Goal: Transaction & Acquisition: Purchase product/service

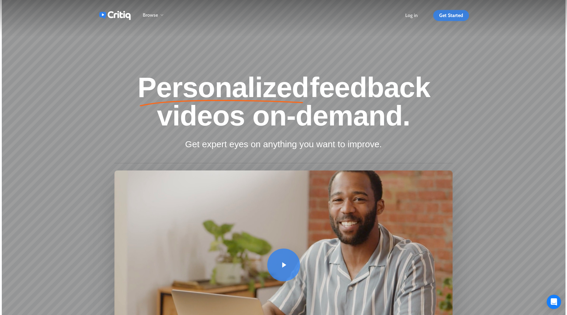
click at [462, 16] on span "Get Started" at bounding box center [451, 16] width 24 height 6
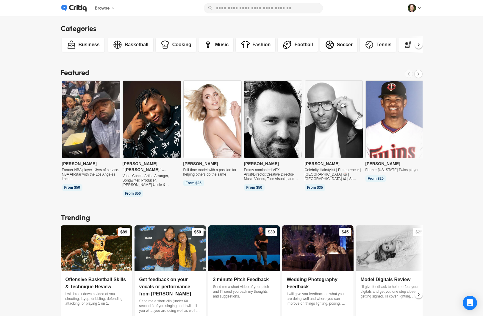
click at [99, 113] on img at bounding box center [91, 119] width 58 height 77
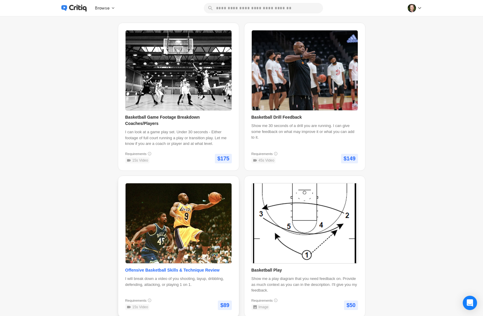
scroll to position [143, 0]
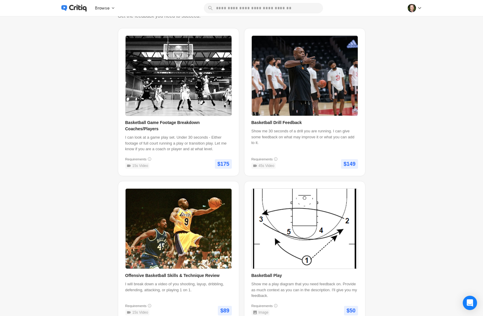
click at [81, 7] on icon at bounding box center [78, 8] width 18 height 7
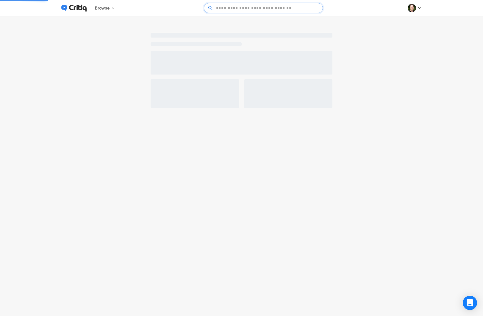
click at [254, 10] on experts\ at bounding box center [263, 8] width 99 height 10
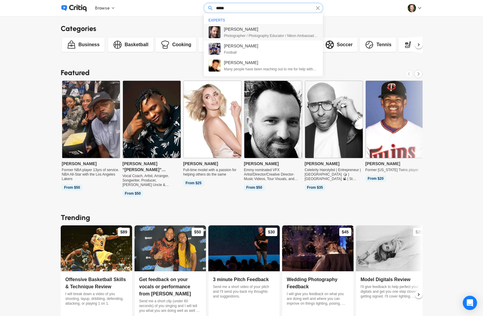
type input "*****"
click at [255, 28] on span "[PERSON_NAME]" at bounding box center [271, 29] width 94 height 6
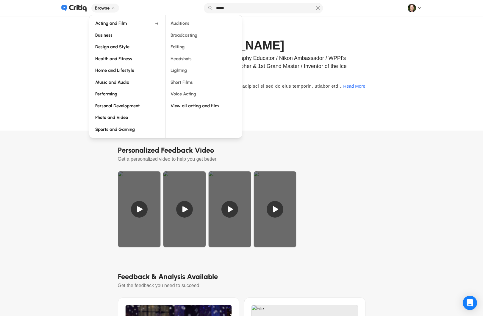
click at [94, 4] on div "Browse Acting and Film Business Design and Style Health and Fitness Home and Li…" at bounding box center [105, 8] width 28 height 9
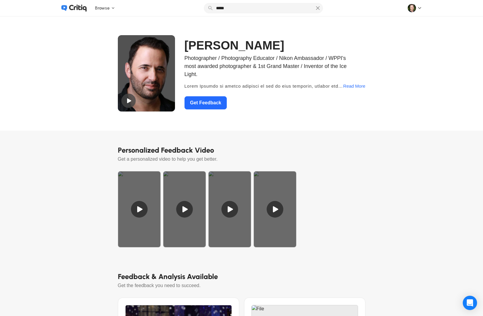
click at [425, 8] on div "Browse Acting and Film Business Design and Style Health and Fitness Home and Li…" at bounding box center [241, 8] width 381 height 16
click at [419, 7] on icon at bounding box center [420, 8] width 6 height 6
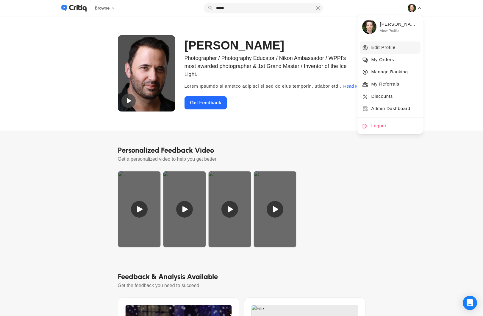
click at [387, 48] on span "Edit Profile" at bounding box center [384, 47] width 24 height 7
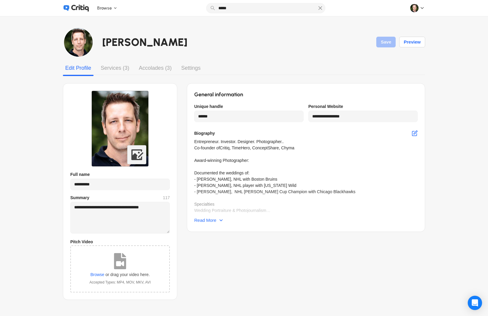
click at [109, 70] on div "Services (3)" at bounding box center [114, 68] width 33 height 11
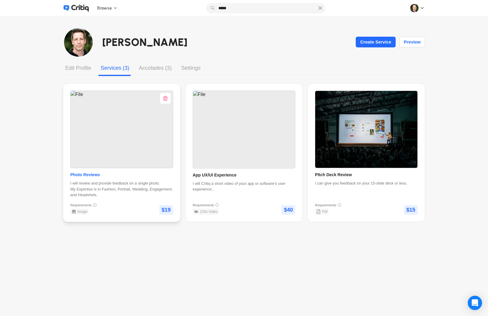
click at [121, 141] on img at bounding box center [122, 129] width 102 height 77
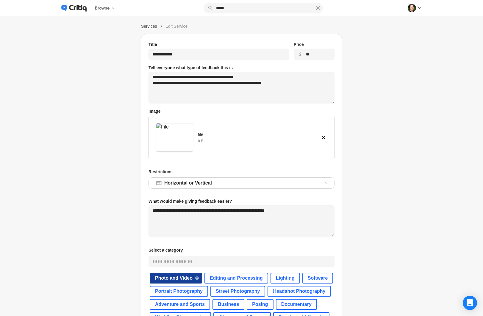
click at [152, 26] on span "Services" at bounding box center [149, 26] width 16 height 5
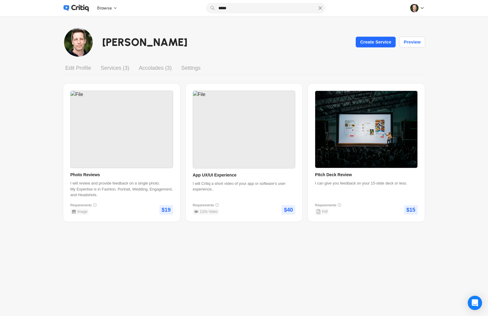
click at [82, 68] on div "Edit Profile" at bounding box center [78, 68] width 31 height 11
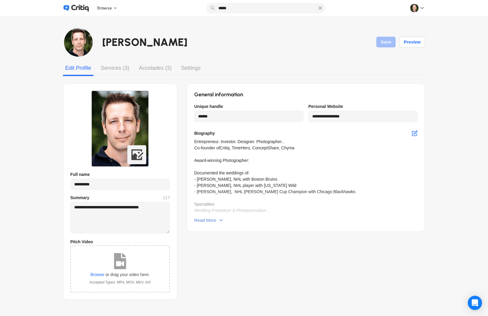
click at [222, 223] on div "Read More" at bounding box center [209, 220] width 30 height 11
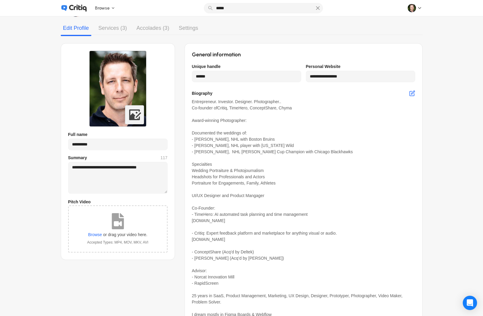
scroll to position [24, 0]
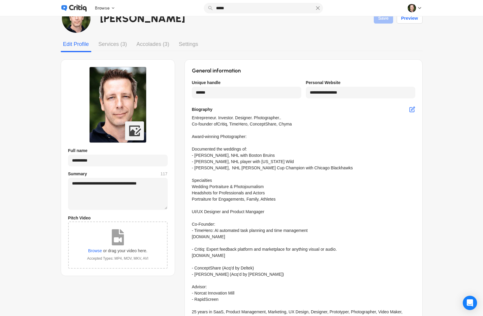
click at [149, 44] on div "Accolades (3)" at bounding box center [153, 44] width 38 height 11
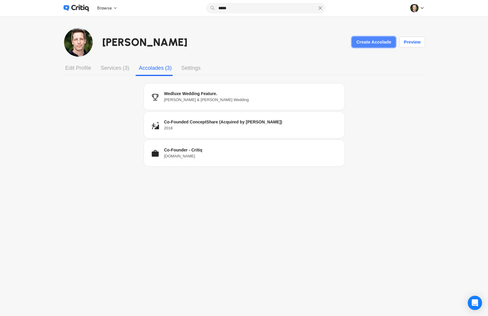
click at [367, 41] on div "Create Accolade" at bounding box center [373, 42] width 38 height 10
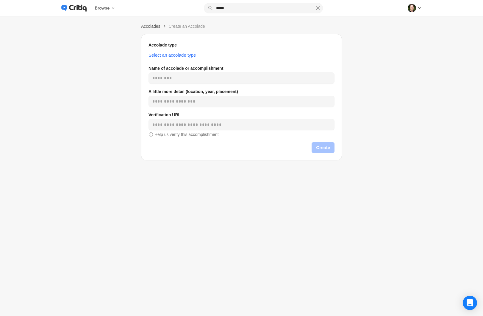
click at [155, 29] on div "Accolades Create an Accolade Accolade type Select an accolade type Name of acco…" at bounding box center [241, 91] width 201 height 137
click at [155, 25] on span "Accolades" at bounding box center [150, 26] width 19 height 5
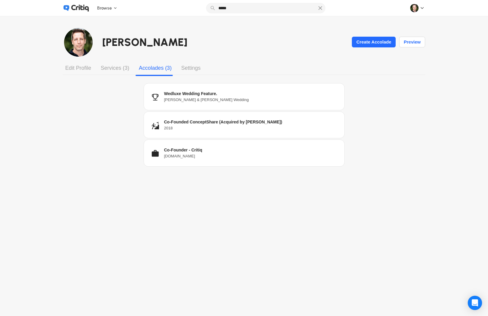
click at [194, 67] on div "Settings" at bounding box center [191, 68] width 24 height 11
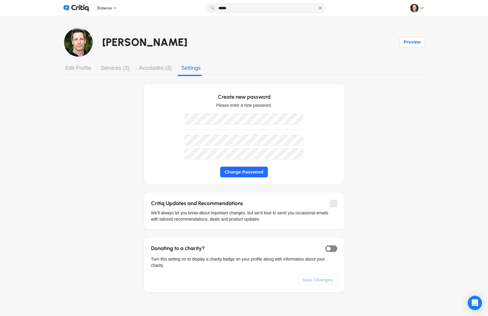
click at [74, 67] on div "Edit Profile" at bounding box center [78, 68] width 31 height 11
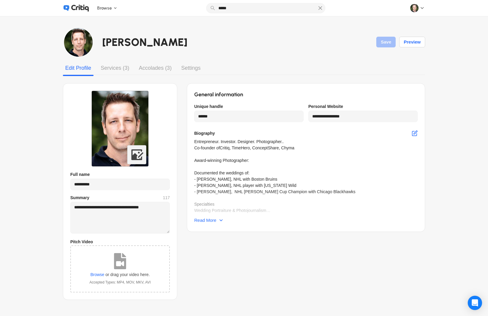
click at [422, 10] on icon at bounding box center [422, 8] width 6 height 6
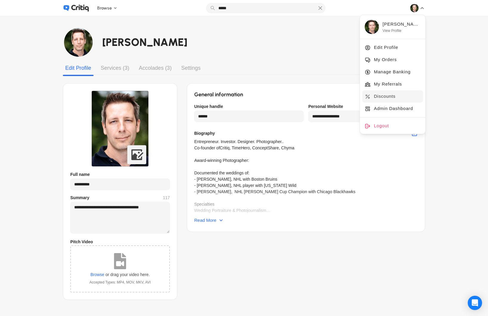
click at [390, 96] on span "Discounts" at bounding box center [385, 96] width 22 height 7
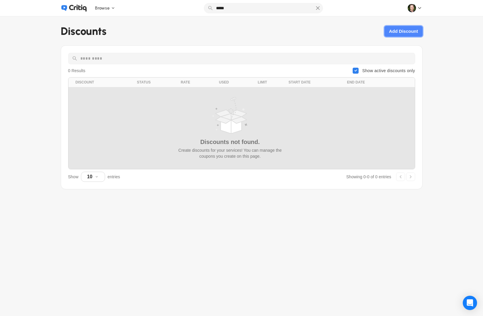
click at [395, 32] on div "Add Discount" at bounding box center [403, 31] width 33 height 10
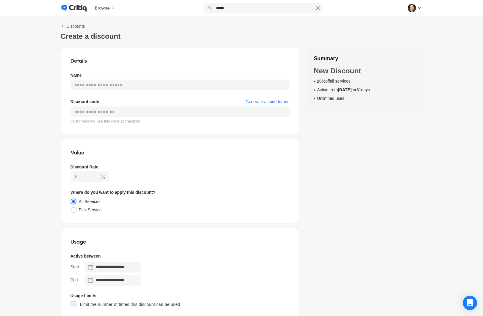
click at [84, 210] on label "Pick Service" at bounding box center [90, 209] width 23 height 5
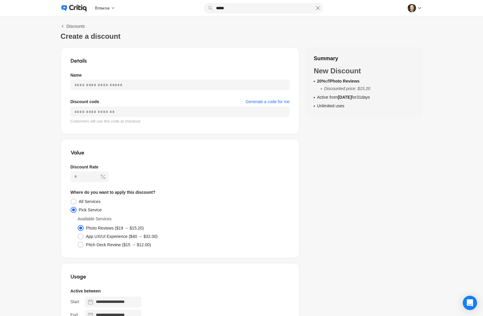
click at [87, 200] on label "All Services" at bounding box center [90, 201] width 22 height 5
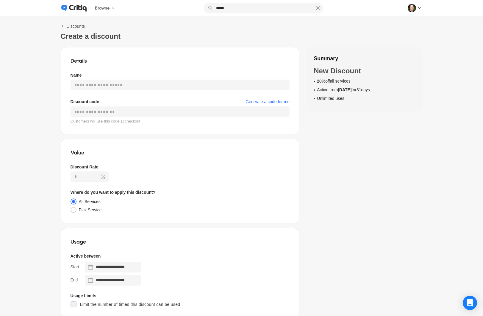
click at [72, 23] on div "Discounts" at bounding box center [76, 26] width 18 height 6
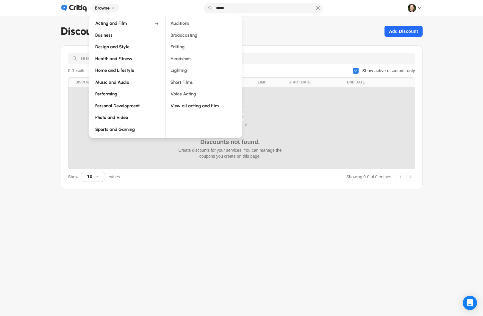
click at [77, 5] on icon at bounding box center [78, 7] width 18 height 7
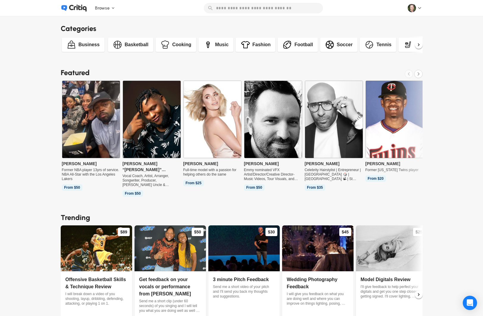
click at [420, 5] on icon at bounding box center [420, 8] width 6 height 6
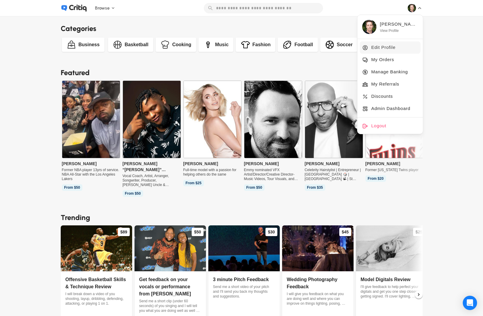
click at [393, 47] on span "Edit Profile" at bounding box center [384, 47] width 24 height 7
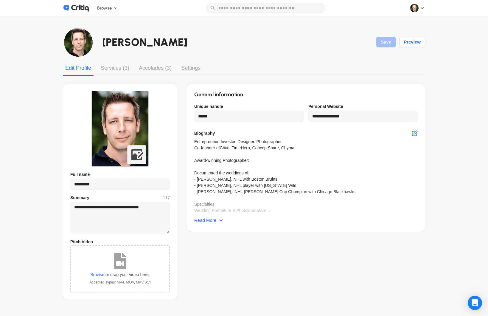
click at [106, 68] on div "Services (3)" at bounding box center [114, 68] width 33 height 11
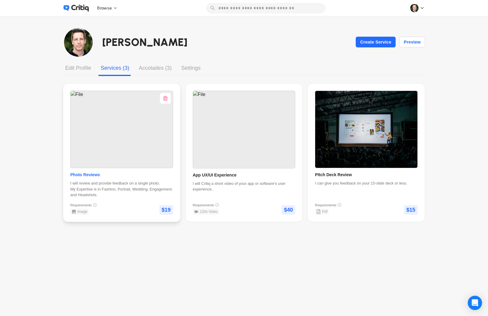
click at [125, 119] on img at bounding box center [122, 129] width 102 height 77
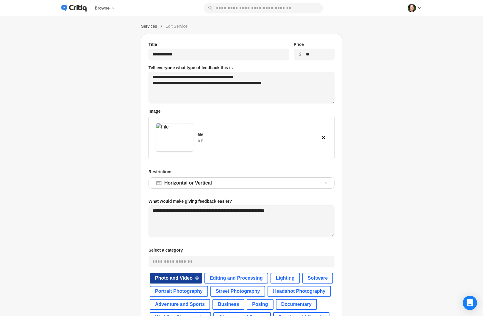
click at [155, 24] on span "Services" at bounding box center [149, 26] width 16 height 5
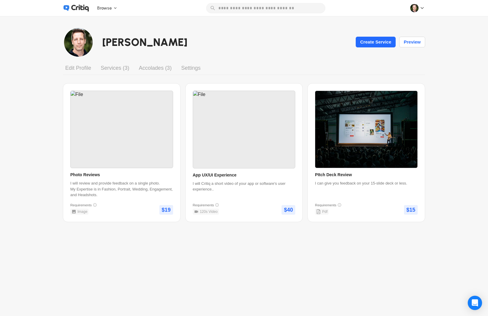
click at [326, 33] on div "Bernie Aho Create Service Preview" at bounding box center [244, 42] width 361 height 29
click at [411, 38] on div "Preview" at bounding box center [412, 42] width 21 height 10
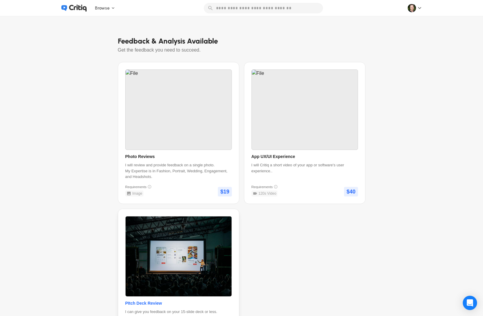
scroll to position [251, 0]
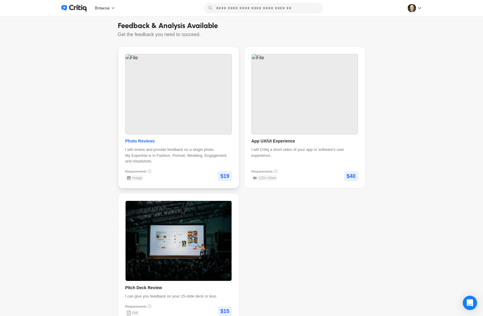
click at [184, 124] on img at bounding box center [179, 94] width 106 height 80
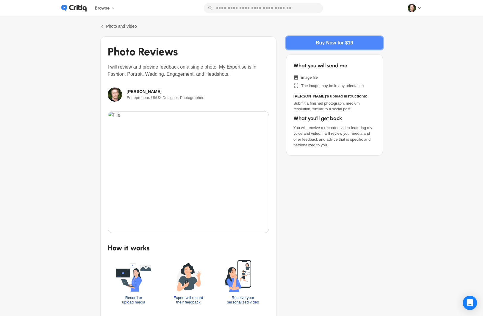
click at [327, 41] on div "Buy Now for $19" at bounding box center [334, 43] width 91 height 13
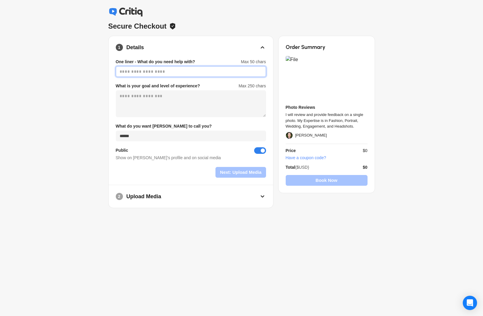
click at [156, 71] on input at bounding box center [191, 71] width 150 height 10
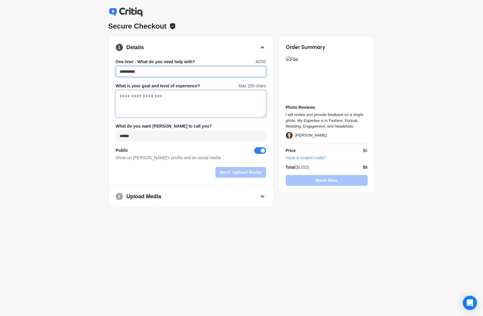
type input "**********"
click at [153, 89] on div "What is your goal and level of experience? Max 250 chars" at bounding box center [191, 100] width 150 height 34
click at [162, 99] on textarea at bounding box center [191, 105] width 150 height 24
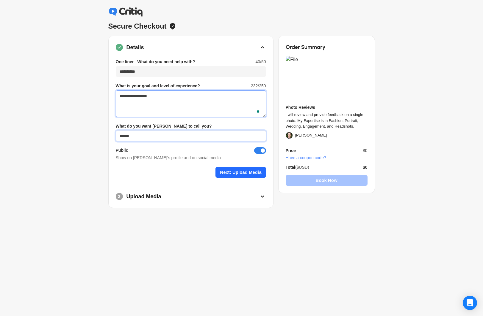
type textarea "**********"
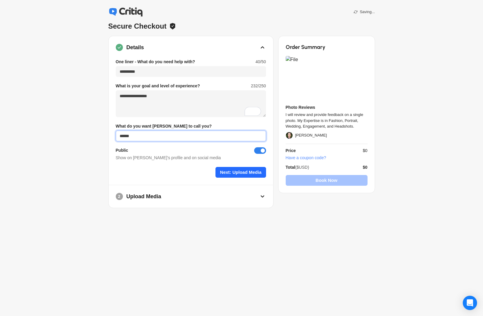
drag, startPoint x: 137, startPoint y: 134, endPoint x: 111, endPoint y: 133, distance: 25.9
click at [111, 133] on div "**********" at bounding box center [191, 122] width 165 height 126
type input "****"
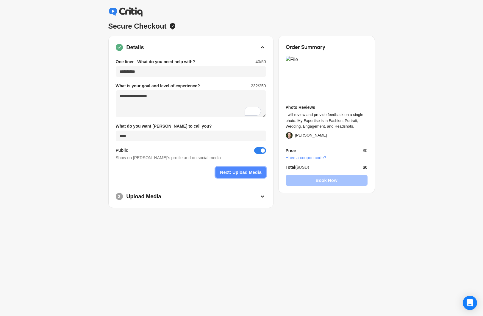
click at [243, 174] on div "Next: Upload Media" at bounding box center [240, 172] width 45 height 10
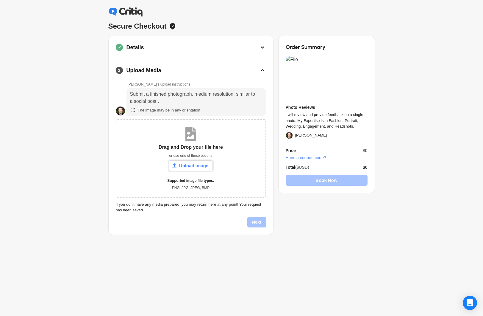
click at [198, 166] on div "Upload image" at bounding box center [191, 166] width 39 height 10
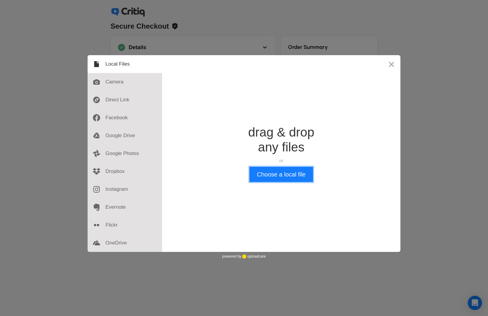
click at [305, 170] on button "Choose a local file" at bounding box center [280, 173] width 63 height 15
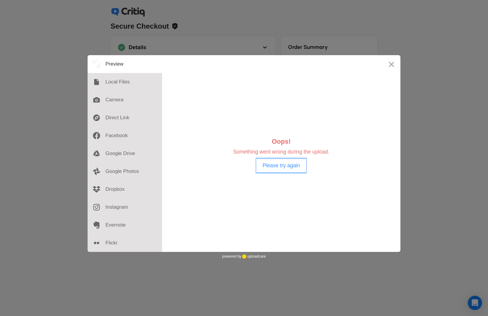
click at [280, 168] on button "Please try again" at bounding box center [280, 165] width 49 height 14
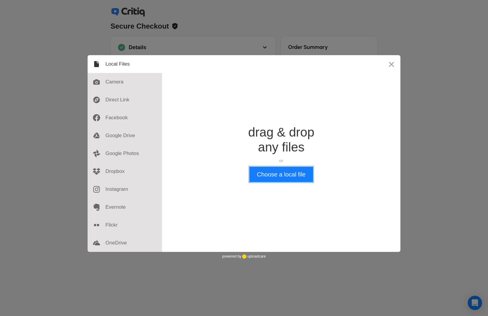
click at [280, 172] on button "Choose a local file" at bounding box center [280, 173] width 63 height 15
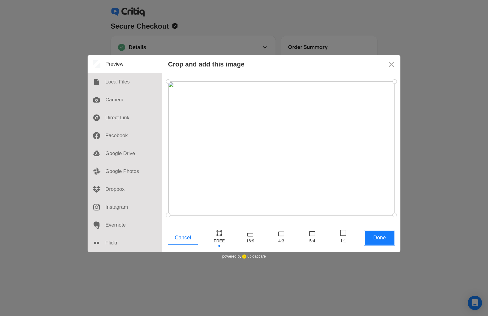
click at [378, 238] on button "Done" at bounding box center [379, 237] width 30 height 14
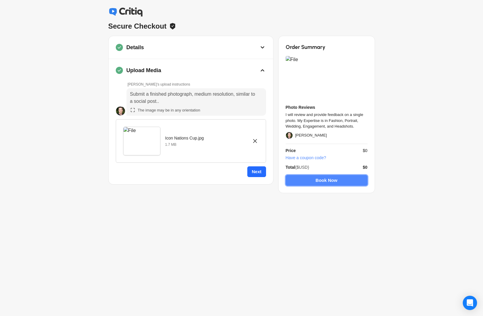
click at [328, 182] on div "Book Now" at bounding box center [327, 180] width 77 height 10
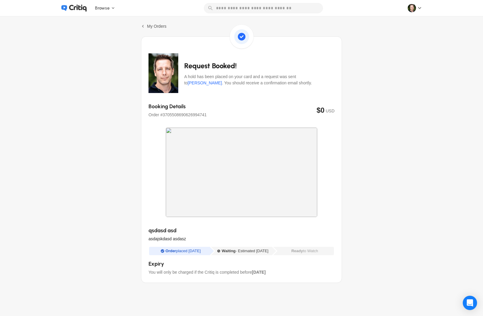
click at [81, 7] on icon at bounding box center [78, 7] width 18 height 7
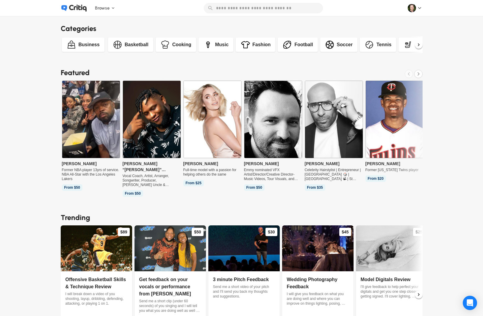
click at [394, 12] on div "Browse Acting and Film Business Design and Style Health and Fitness Home and Li…" at bounding box center [242, 8] width 362 height 10
click at [422, 6] on icon at bounding box center [420, 8] width 6 height 6
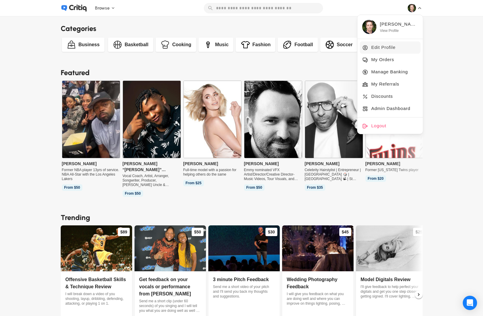
click at [390, 46] on span "Edit Profile" at bounding box center [384, 47] width 24 height 7
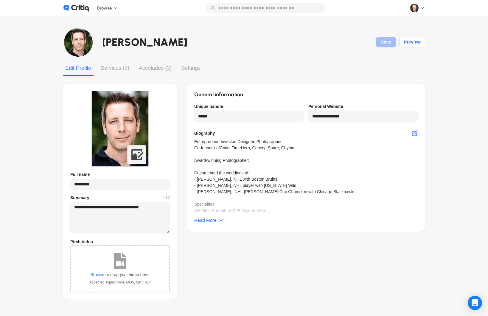
click at [119, 67] on div "Services (3)" at bounding box center [114, 68] width 33 height 11
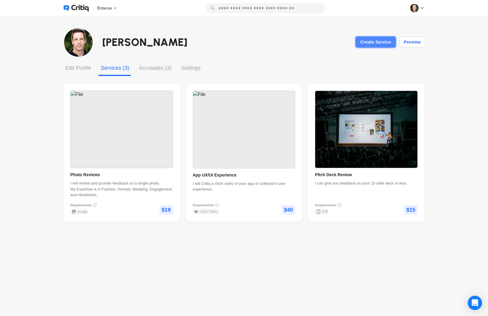
click at [375, 42] on div "Create Service" at bounding box center [375, 42] width 35 height 10
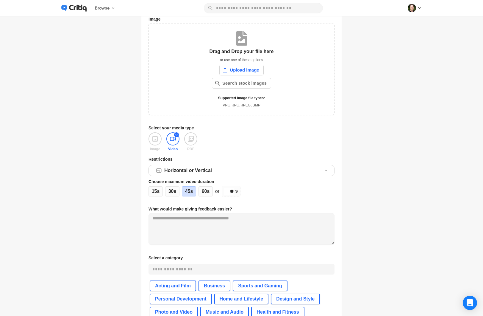
scroll to position [92, 0]
click at [155, 136] on icon at bounding box center [154, 138] width 5 height 5
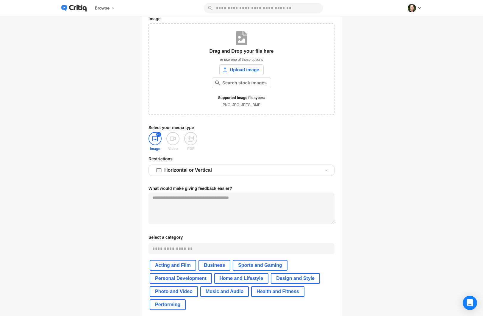
click at [194, 137] on icon at bounding box center [190, 138] width 7 height 7
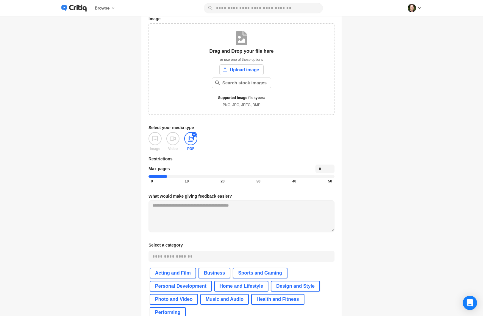
click at [144, 138] on div "Title Price Tell everyone what type of feedback this is Image Drag and Drop you…" at bounding box center [241, 144] width 201 height 405
click at [159, 139] on icon at bounding box center [155, 138] width 7 height 7
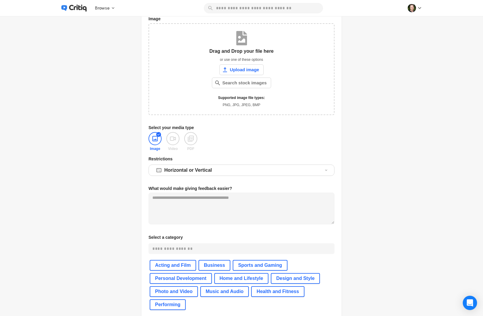
click at [176, 139] on icon at bounding box center [172, 139] width 5 height 4
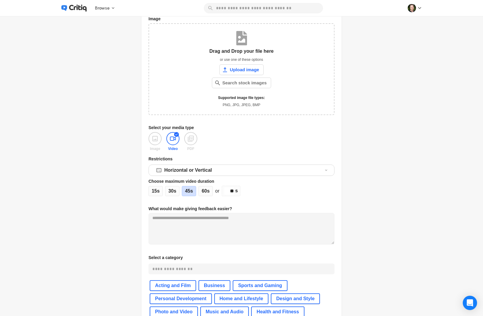
click at [159, 191] on div "15 s" at bounding box center [156, 191] width 14 height 10
drag, startPoint x: 232, startPoint y: 192, endPoint x: 257, endPoint y: 192, distance: 25.3
click at [257, 192] on div "15 s 30 s 45 s 60 s or ** s" at bounding box center [242, 191] width 186 height 10
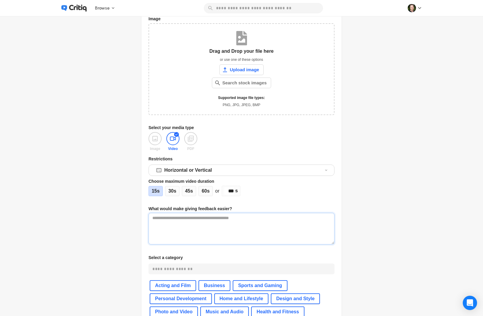
click at [273, 217] on easier\? at bounding box center [242, 228] width 186 height 31
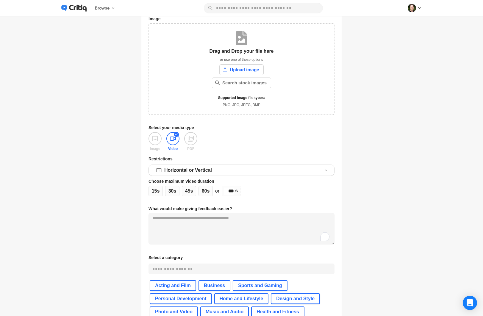
click at [245, 198] on div "Title Price Tell everyone what type of feedback this is Image Drag and Drop you…" at bounding box center [241, 150] width 201 height 417
click at [233, 191] on input "***" at bounding box center [230, 190] width 10 height 7
drag, startPoint x: 236, startPoint y: 192, endPoint x: 228, endPoint y: 191, distance: 7.2
click at [228, 191] on input "***" at bounding box center [230, 190] width 10 height 7
click at [163, 191] on div "15 s" at bounding box center [156, 191] width 14 height 10
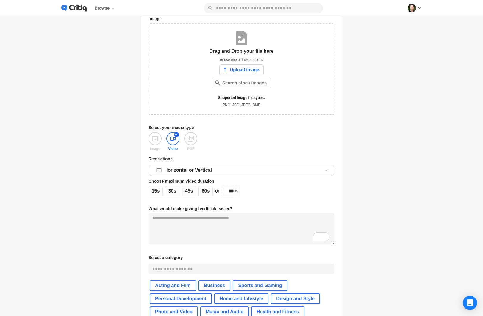
type input "**"
click at [194, 142] on icon at bounding box center [190, 138] width 7 height 7
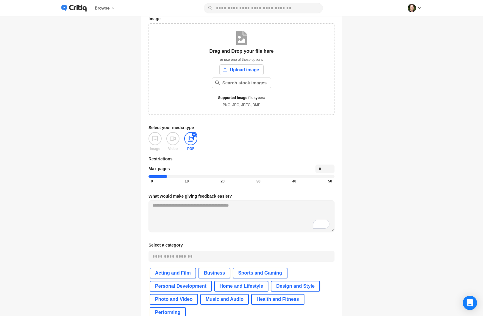
type input "*"
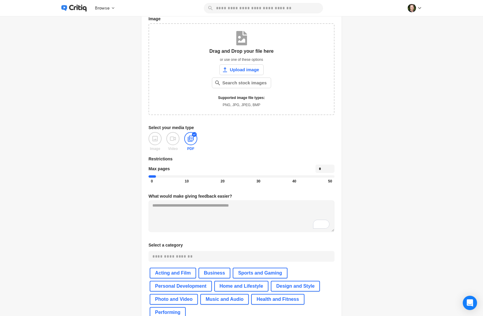
drag, startPoint x: 166, startPoint y: 176, endPoint x: 161, endPoint y: 176, distance: 4.5
type input "*"
click at [161, 176] on input "range" at bounding box center [242, 176] width 186 height 2
drag, startPoint x: 186, startPoint y: 179, endPoint x: 193, endPoint y: 179, distance: 6.6
click at [191, 179] on div "10" at bounding box center [187, 181] width 9 height 5
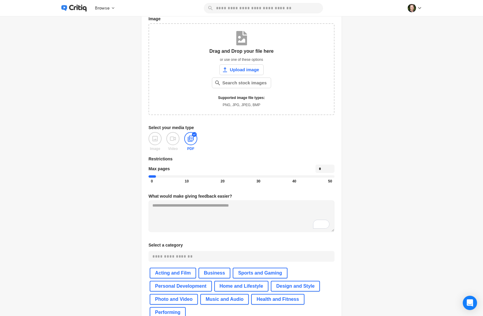
type input "**"
click at [190, 179] on div "0 10 20 30 40 50" at bounding box center [242, 180] width 186 height 6
type input "**"
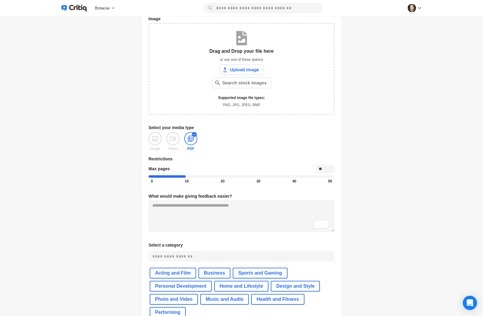
type input "**"
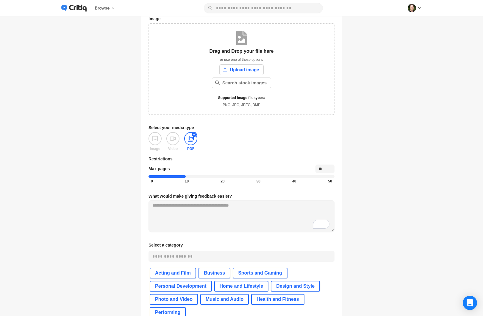
type input "**"
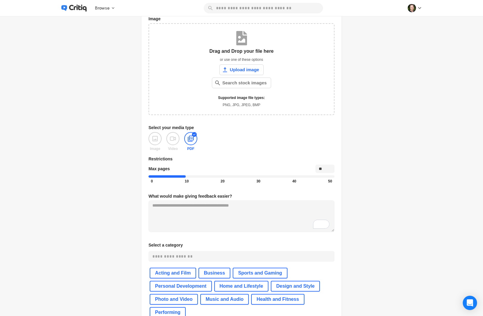
type input "**"
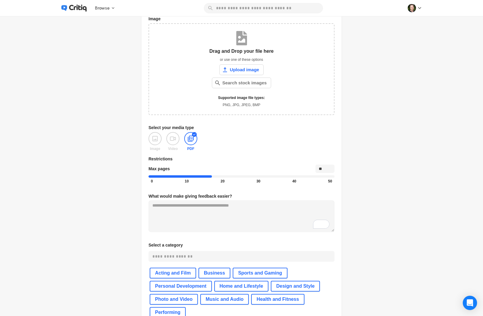
type input "**"
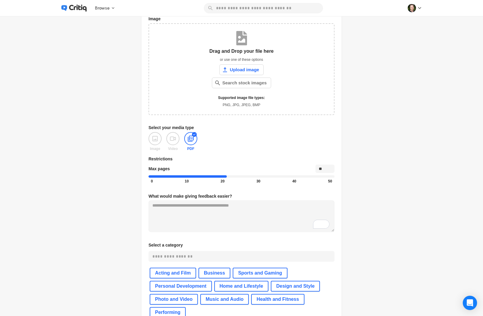
type input "**"
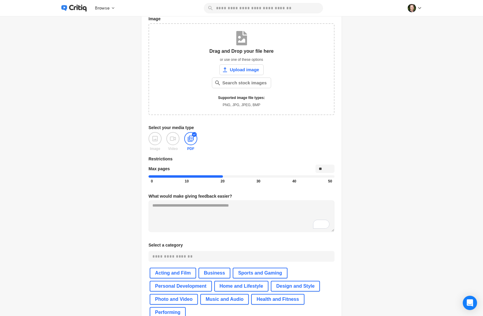
drag, startPoint x: 188, startPoint y: 176, endPoint x: 225, endPoint y: 178, distance: 37.6
type input "**"
click at [225, 177] on input "range" at bounding box center [242, 176] width 186 height 2
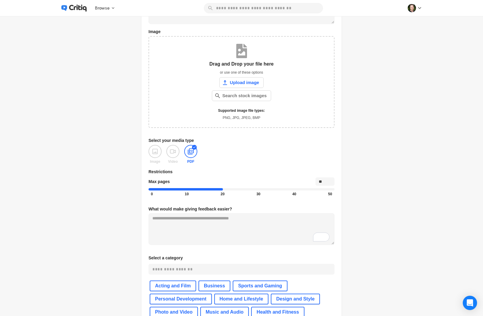
scroll to position [42, 0]
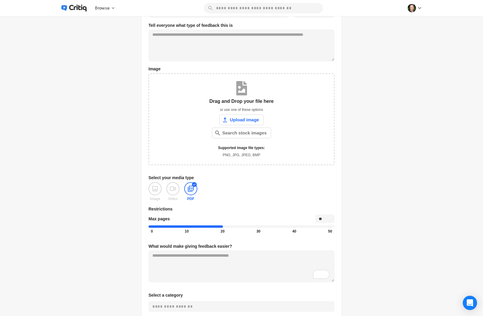
click at [155, 188] on icon at bounding box center [155, 188] width 7 height 7
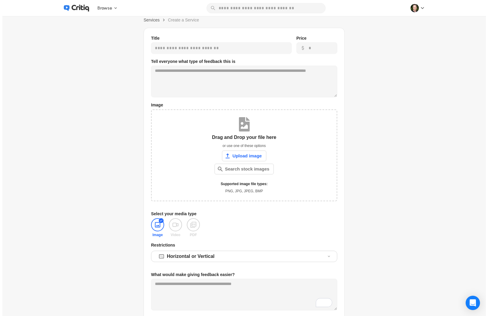
scroll to position [0, 0]
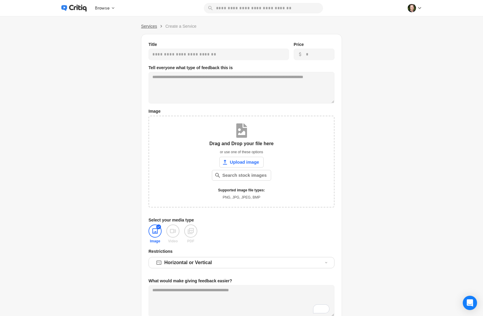
click at [155, 25] on span "Services" at bounding box center [149, 26] width 16 height 5
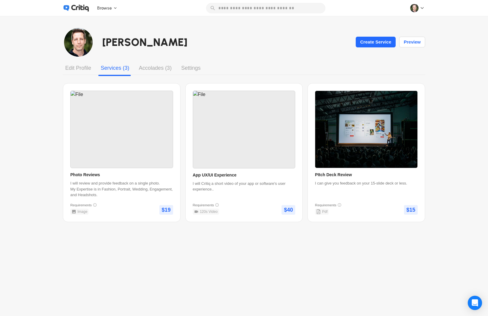
click at [415, 8] on div at bounding box center [417, 8] width 15 height 8
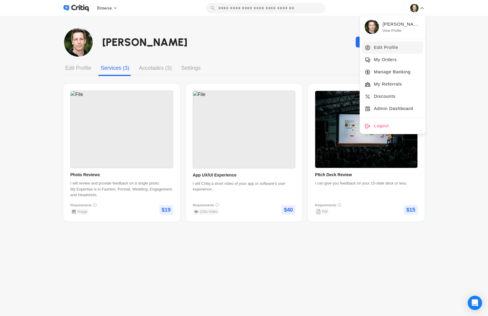
click at [391, 49] on span "Edit Profile" at bounding box center [386, 47] width 24 height 7
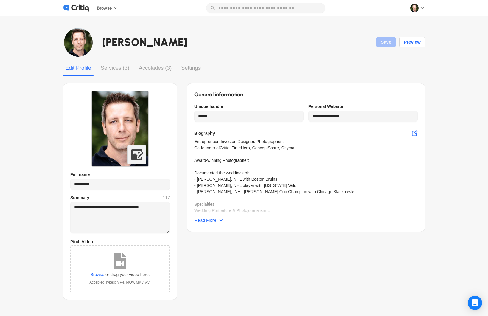
click at [123, 67] on div "Services (3)" at bounding box center [114, 68] width 33 height 11
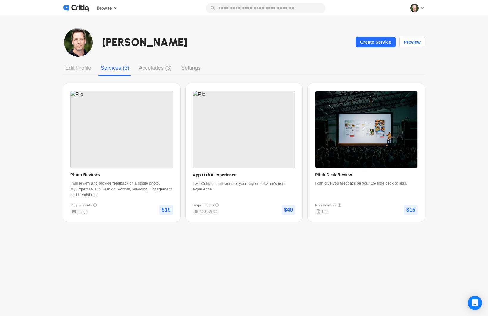
click at [417, 9] on div at bounding box center [417, 8] width 15 height 8
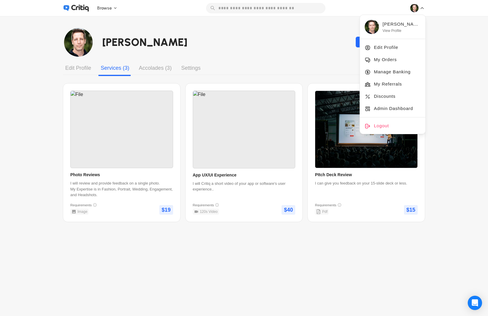
drag, startPoint x: 164, startPoint y: 37, endPoint x: 120, endPoint y: 19, distance: 46.9
click at [164, 37] on div "Bernie Aho Create Service Preview" at bounding box center [263, 42] width 323 height 16
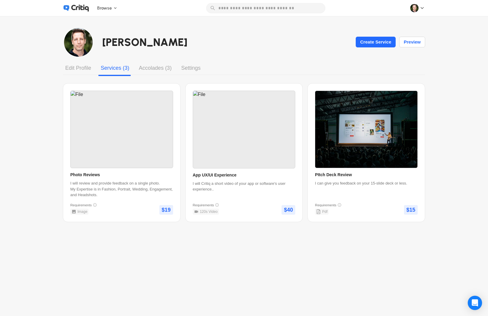
click at [78, 7] on icon at bounding box center [80, 8] width 18 height 7
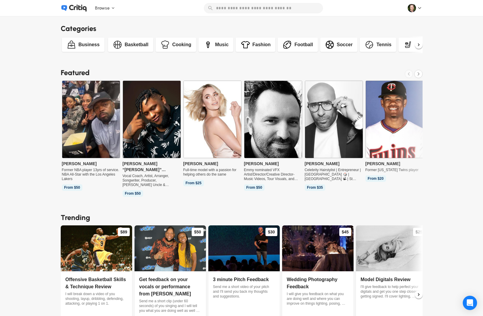
click at [398, 113] on img at bounding box center [395, 119] width 58 height 77
click at [154, 119] on img at bounding box center [152, 119] width 58 height 77
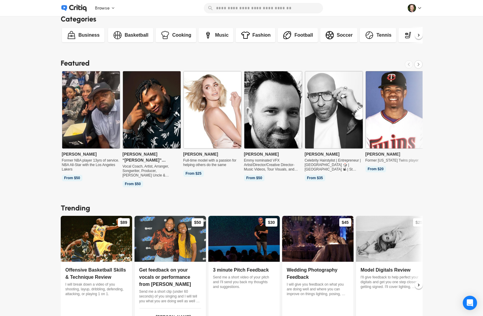
scroll to position [10, 0]
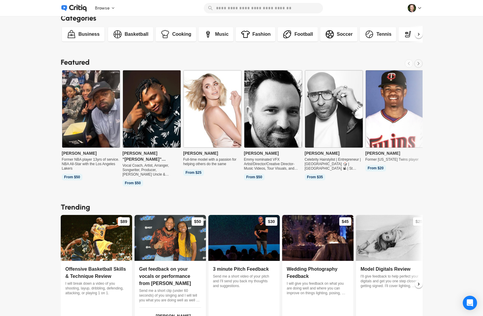
click at [421, 66] on icon at bounding box center [418, 63] width 5 height 7
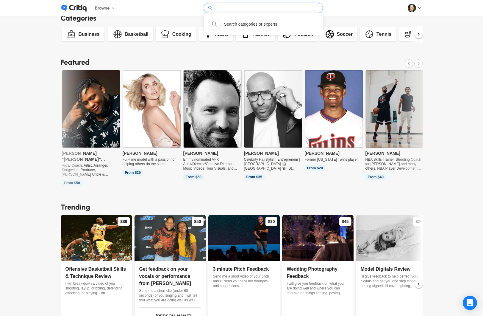
click at [272, 10] on input at bounding box center [263, 8] width 99 height 10
type input "*"
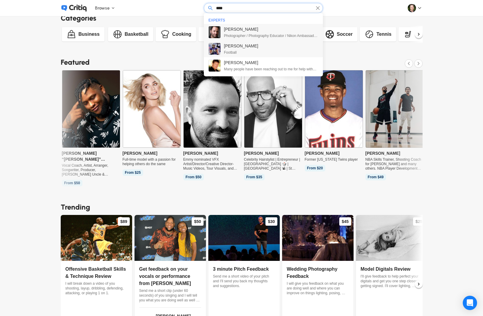
type input "****"
click at [247, 35] on span "Photographer / Photography Educator / Nikon Ambassador / WPPI's most awarded ph…" at bounding box center [271, 35] width 94 height 5
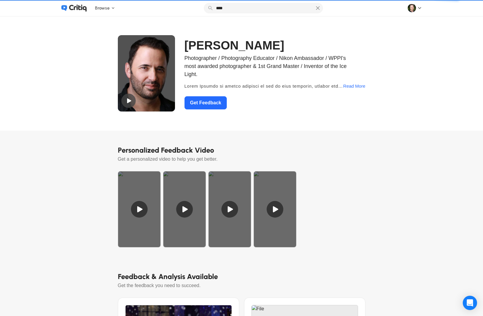
click at [149, 93] on img at bounding box center [146, 73] width 57 height 76
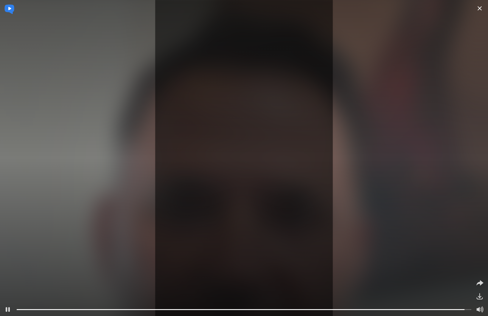
click at [481, 9] on icon at bounding box center [479, 8] width 4 height 4
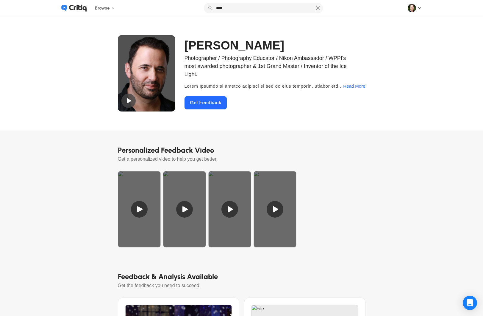
click at [139, 205] on div at bounding box center [139, 209] width 43 height 76
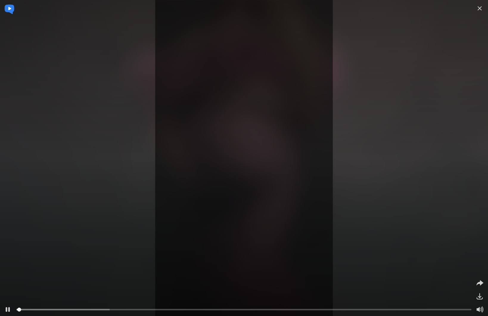
drag, startPoint x: 110, startPoint y: 306, endPoint x: 125, endPoint y: 308, distance: 14.7
click at [120, 307] on div at bounding box center [244, 309] width 454 height 6
drag, startPoint x: 221, startPoint y: 308, endPoint x: 229, endPoint y: 309, distance: 8.3
click at [222, 309] on div at bounding box center [244, 309] width 454 height 1
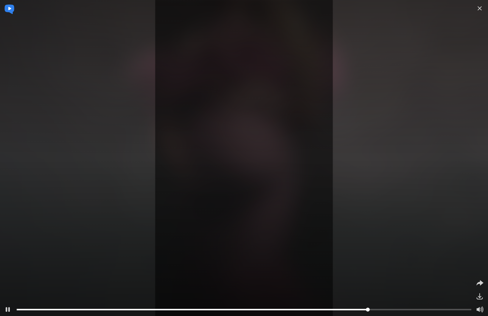
click at [367, 310] on div at bounding box center [244, 309] width 454 height 6
click at [422, 309] on div at bounding box center [244, 309] width 454 height 1
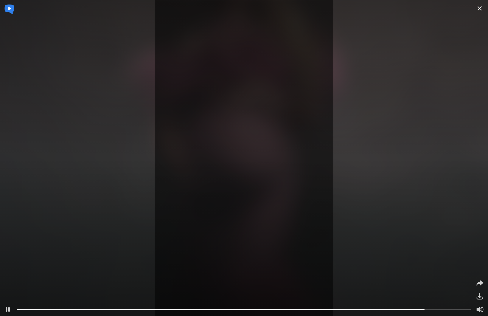
click at [480, 8] on icon at bounding box center [479, 8] width 7 height 7
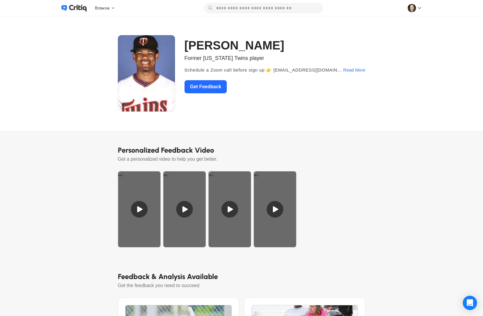
drag, startPoint x: 61, startPoint y: 91, endPoint x: 19, endPoint y: 8, distance: 92.7
click at [59, 83] on div "T.J. Dixon Former Minnesota Twins player Schedule a Zoom call before sign up 👉 …" at bounding box center [241, 73] width 483 height 114
